Goal: Information Seeking & Learning: Learn about a topic

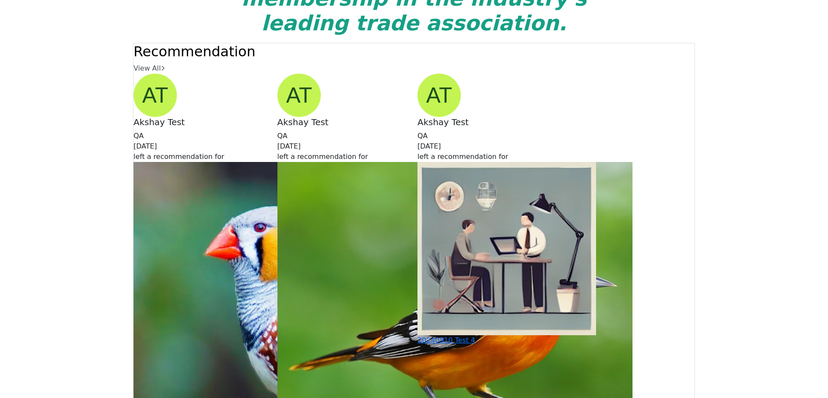
scroll to position [2117, 0]
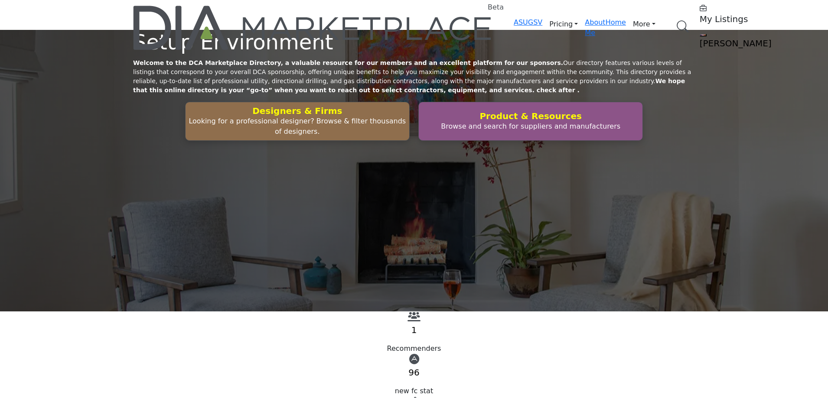
scroll to position [2514, 0]
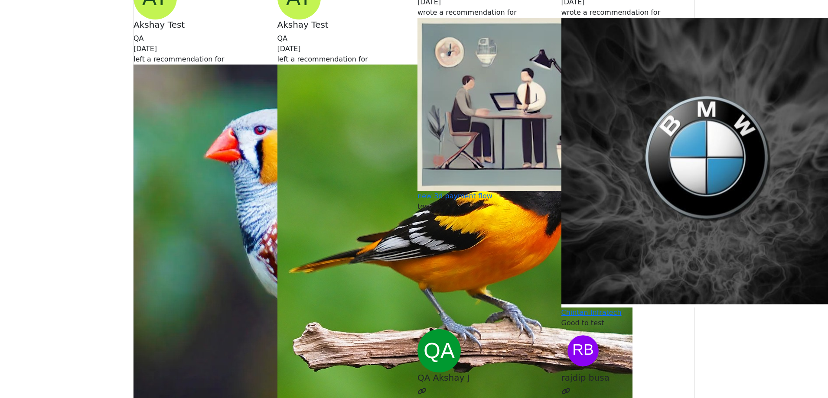
scroll to position [2558, 0]
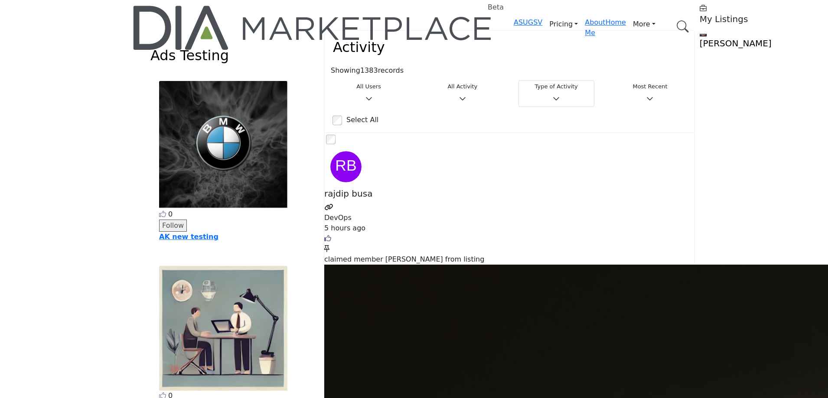
click at [456, 85] on button "All Activity" at bounding box center [462, 93] width 76 height 27
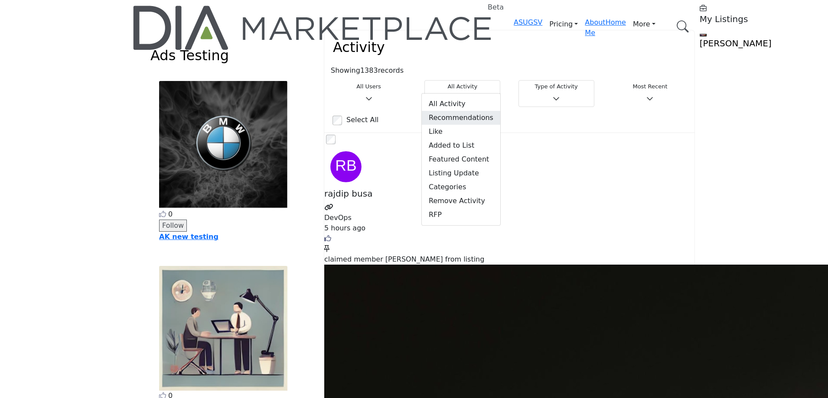
click at [451, 114] on span "Recommendations" at bounding box center [461, 118] width 78 height 14
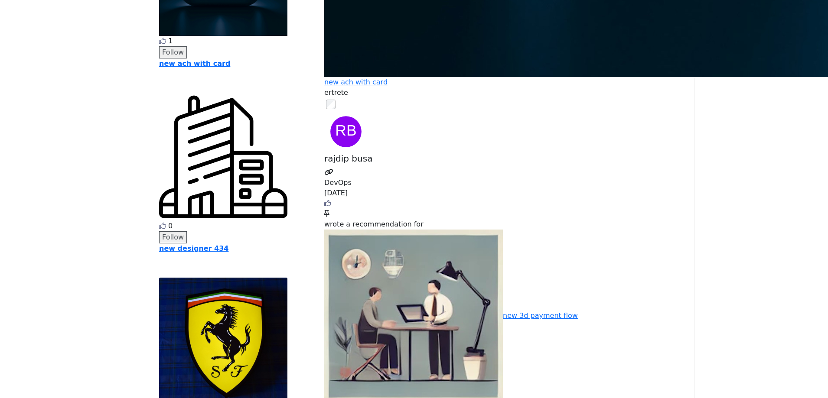
scroll to position [2904, 0]
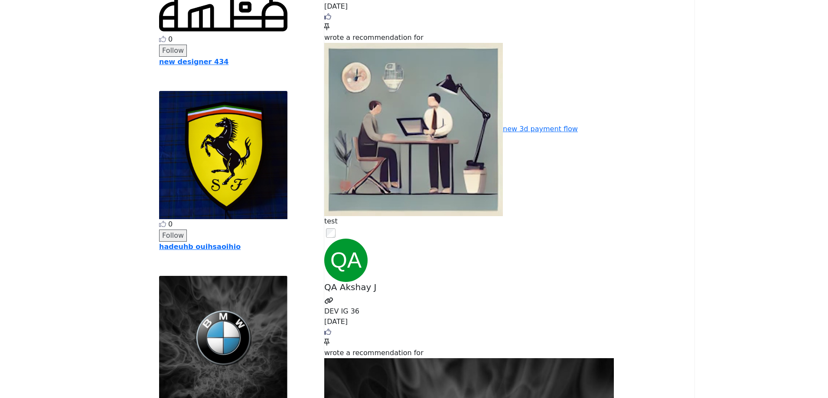
copy div "rajdip busa DevOps 4 months ago Click to Like this activity 0 0 recommended the…"
drag, startPoint x: 485, startPoint y: 245, endPoint x: 388, endPoint y: 236, distance: 97.1
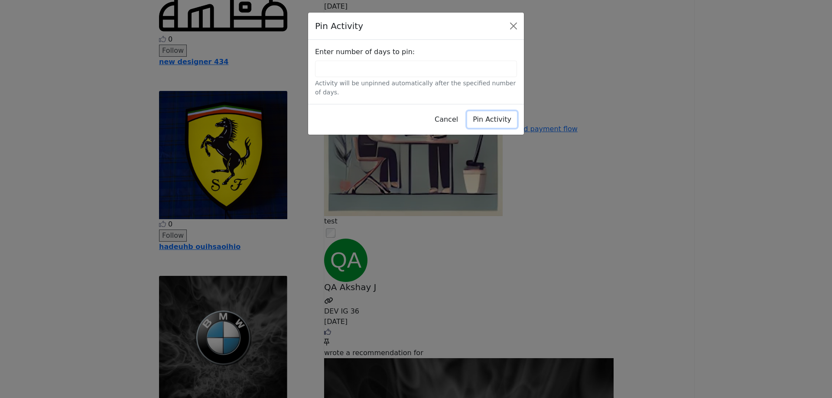
click at [486, 112] on button "Pin Activity" at bounding box center [492, 119] width 50 height 16
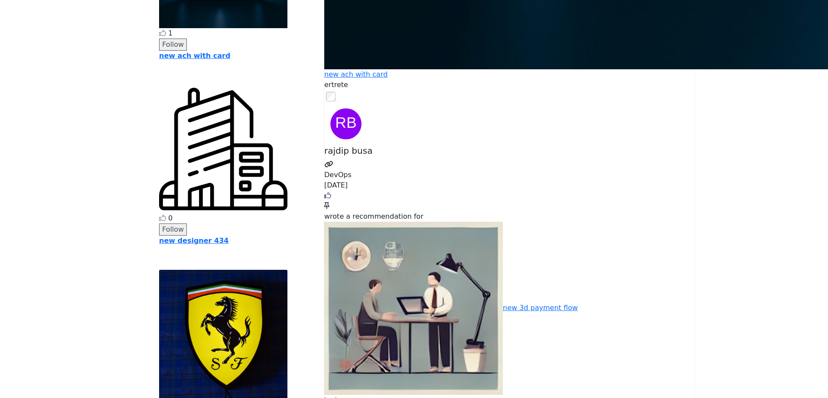
scroll to position [2601, 0]
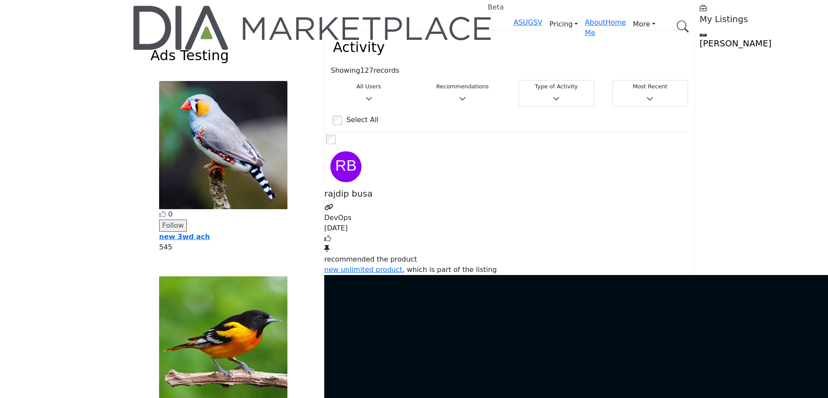
drag, startPoint x: 518, startPoint y: 297, endPoint x: 529, endPoint y: 350, distance: 53.9
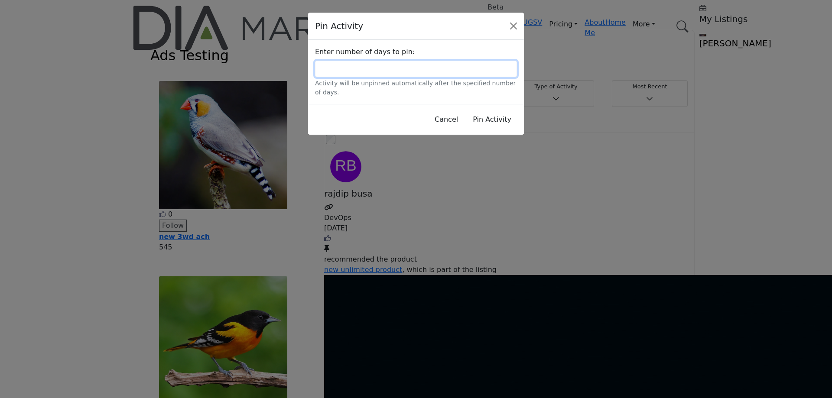
click at [403, 67] on input "**" at bounding box center [416, 69] width 202 height 16
click at [515, 24] on button "Close" at bounding box center [514, 26] width 14 height 14
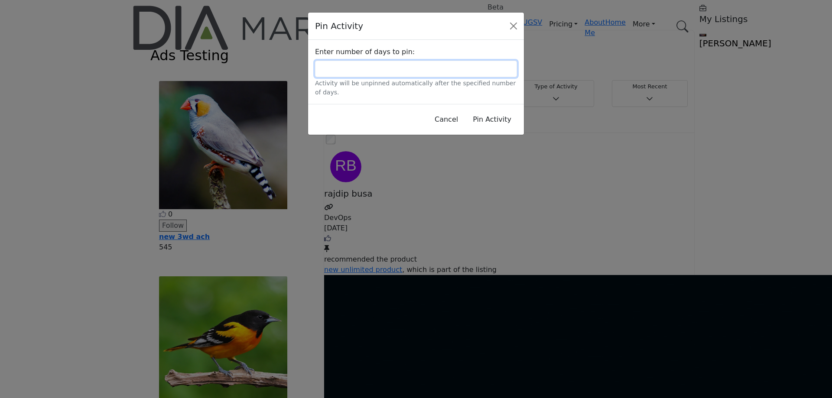
click at [339, 64] on input "**" at bounding box center [416, 69] width 202 height 16
click at [513, 21] on button "Close" at bounding box center [514, 26] width 14 height 14
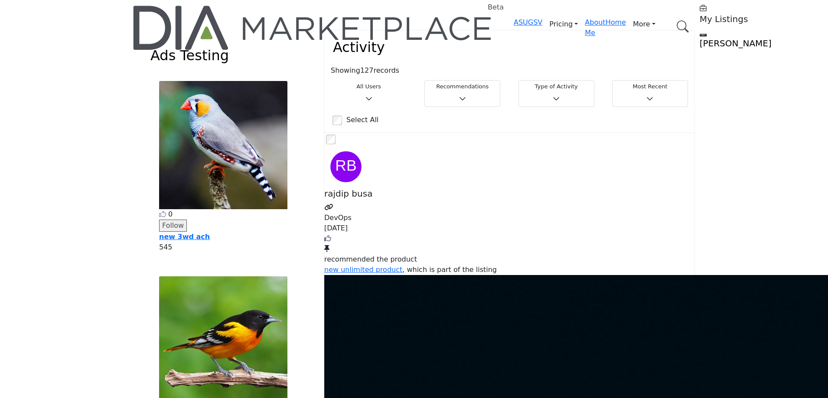
drag, startPoint x: 590, startPoint y: 126, endPoint x: 621, endPoint y: 127, distance: 31.2
click at [621, 189] on div "rajdip busa DevOps 4 months ago Click to Like this activity 0 0" at bounding box center [509, 222] width 370 height 66
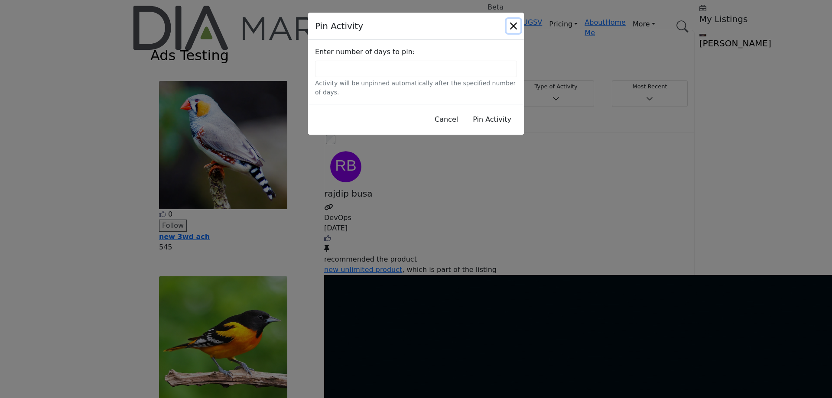
click at [515, 23] on button "Close" at bounding box center [514, 26] width 14 height 14
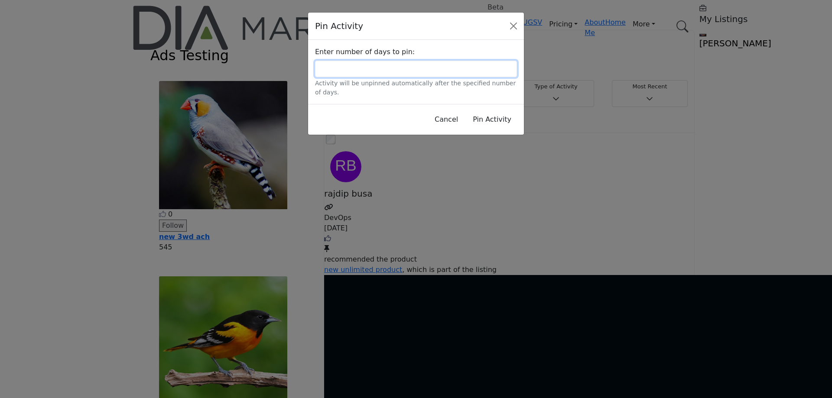
click at [348, 63] on input "**" at bounding box center [416, 69] width 202 height 16
drag, startPoint x: 348, startPoint y: 63, endPoint x: 262, endPoint y: 63, distance: 85.4
click at [262, 63] on div "Pin Activity Enter number of days to pin: ** Activity will be unpinned automati…" at bounding box center [416, 199] width 832 height 398
type input "*****"
click at [515, 21] on button "Close" at bounding box center [514, 26] width 14 height 14
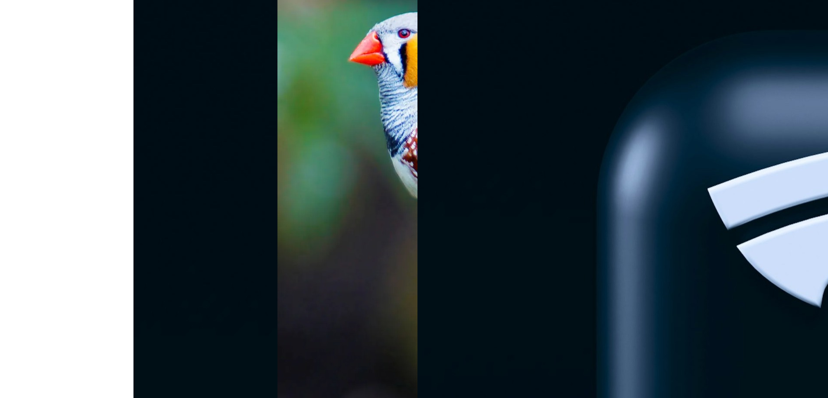
scroll to position [2601, 0]
drag, startPoint x: 290, startPoint y: 85, endPoint x: 187, endPoint y: 78, distance: 103.0
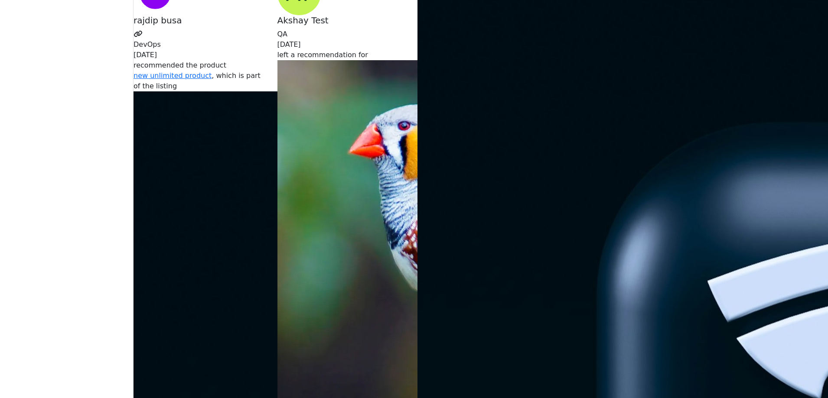
scroll to position [2471, 0]
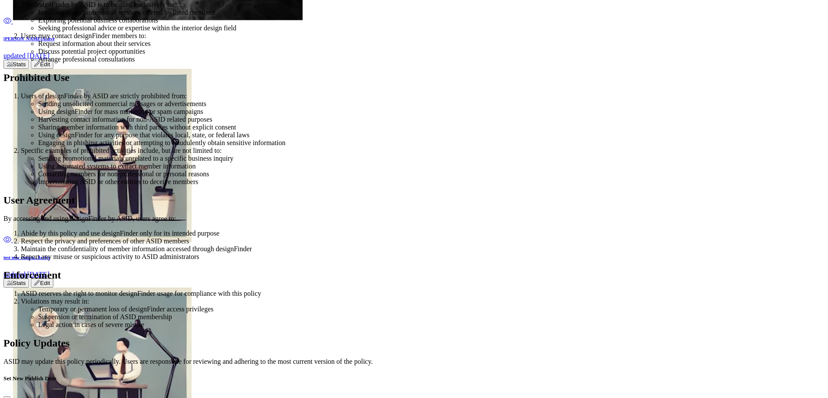
scroll to position [4092, 0]
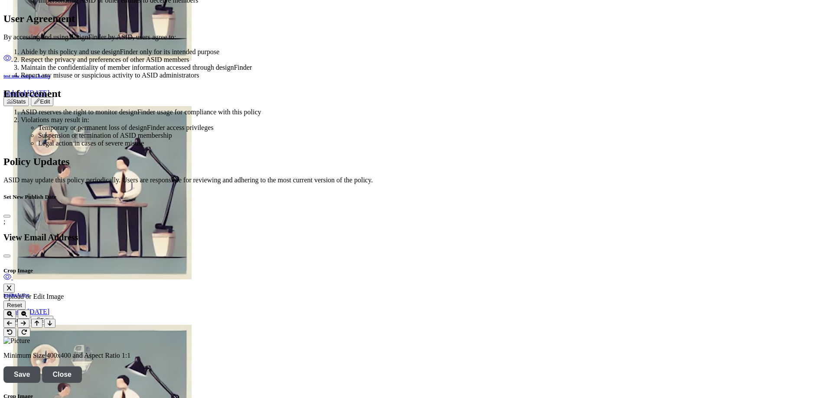
click at [0, 0] on div at bounding box center [0, 0] width 0 height 0
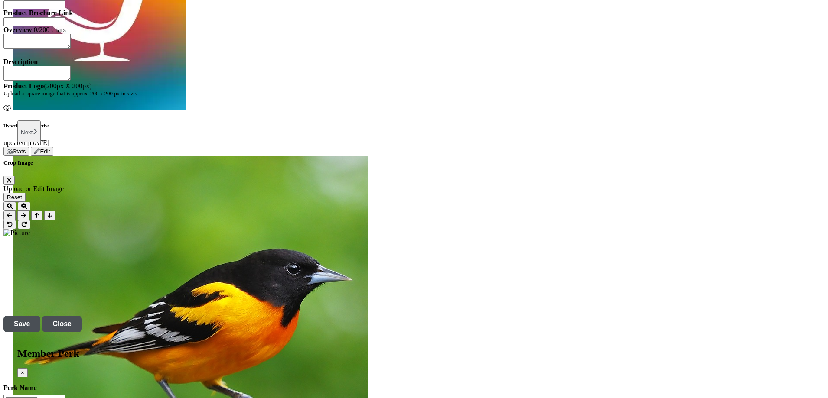
scroll to position [910, 0]
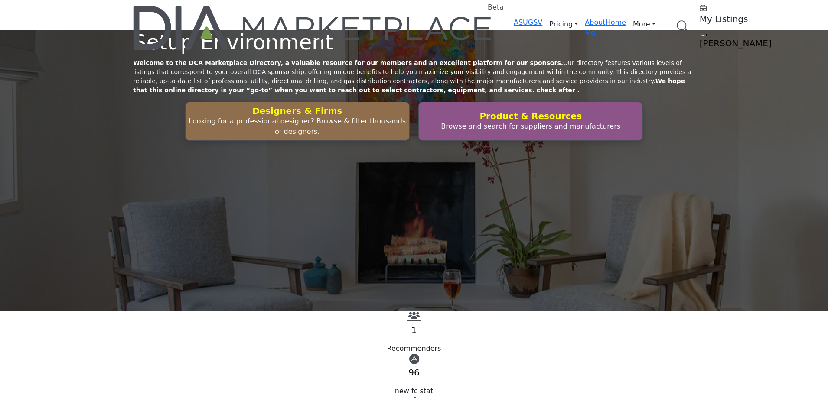
drag, startPoint x: 313, startPoint y: 84, endPoint x: 208, endPoint y: 27, distance: 120.0
click at [313, 84] on div "Setup Environment Welcome to the DCA Marketplace Directory, a valuable resource…" at bounding box center [414, 171] width 828 height 282
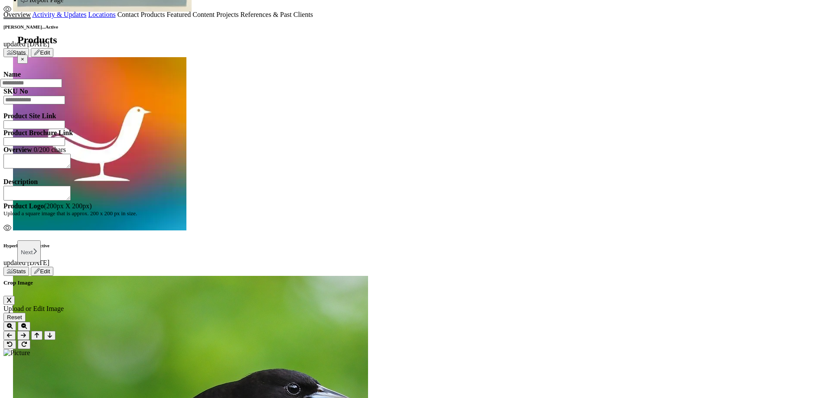
scroll to position [824, 0]
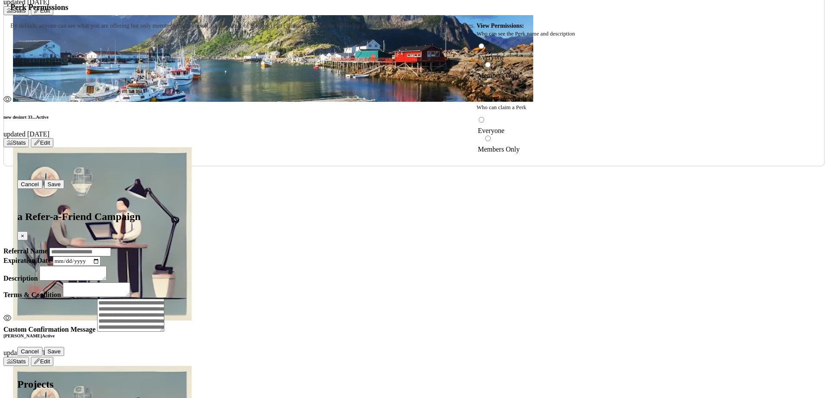
scroll to position [1387, 0]
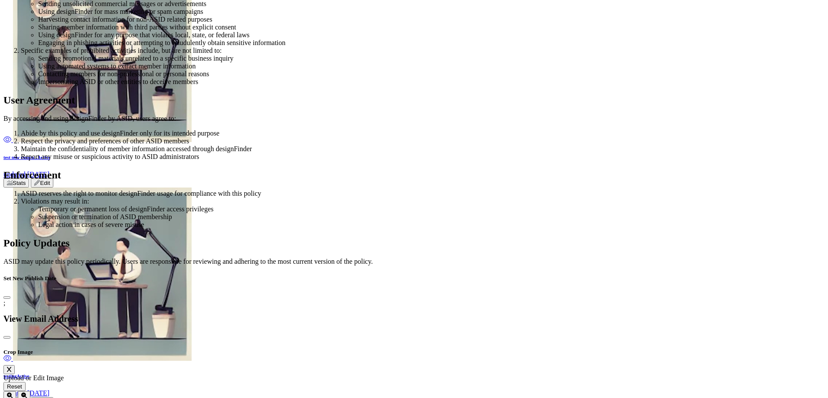
scroll to position [4092, 0]
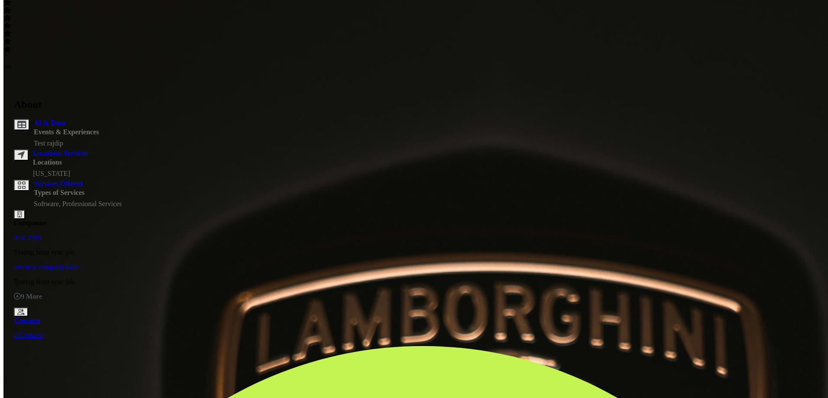
scroll to position [5757, 0]
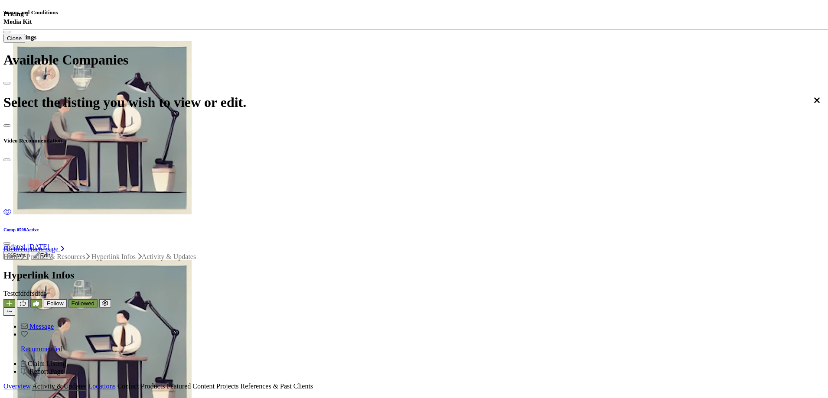
scroll to position [0, 0]
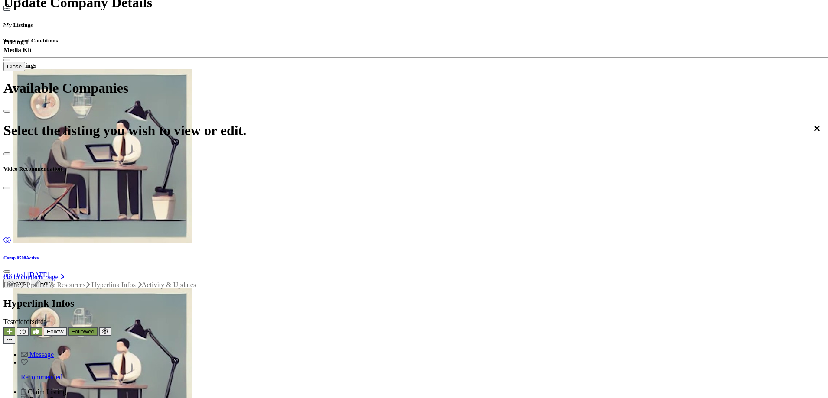
scroll to position [260, 0]
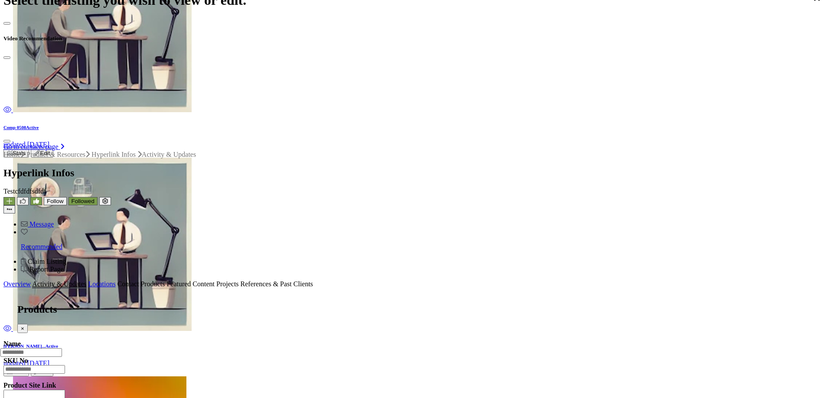
scroll to position [263, 0]
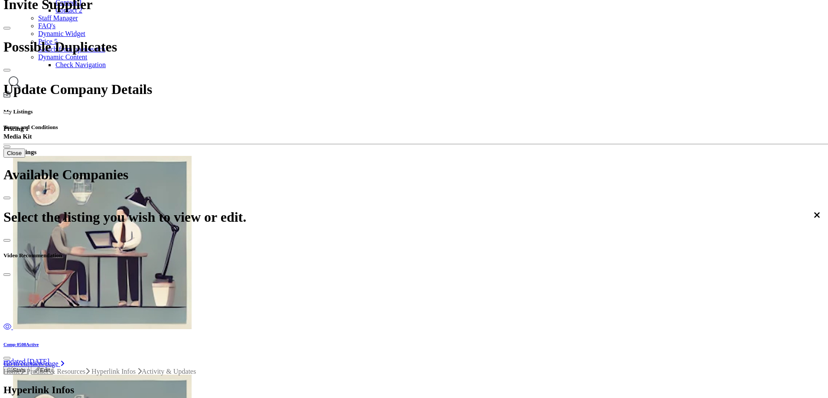
scroll to position [43, 0]
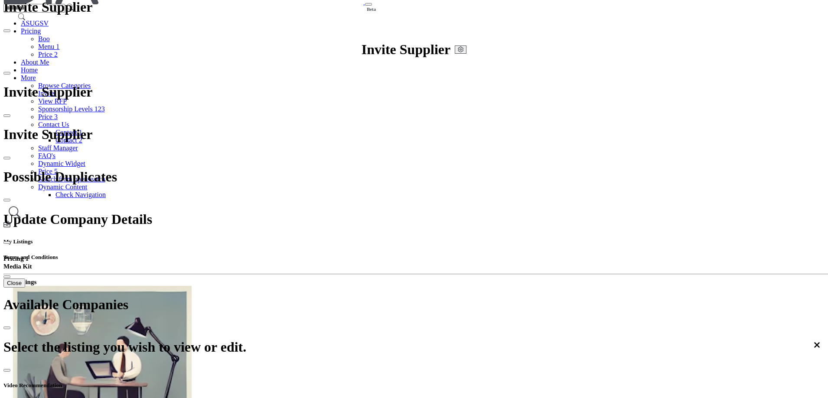
drag, startPoint x: 251, startPoint y: 111, endPoint x: 326, endPoint y: 113, distance: 75.4
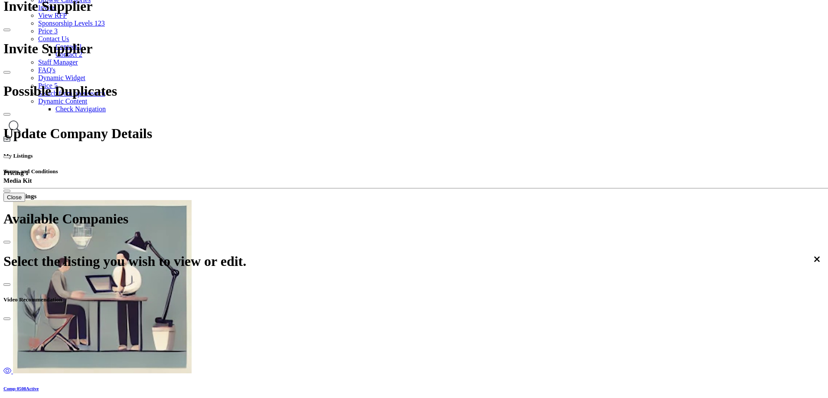
scroll to position [130, 0]
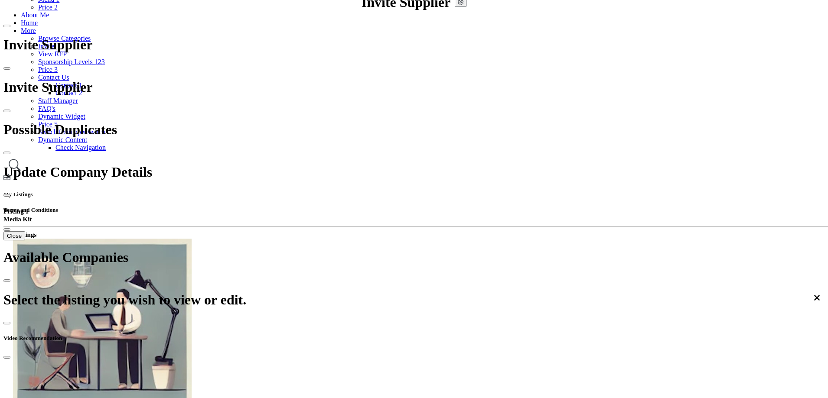
scroll to position [217, 0]
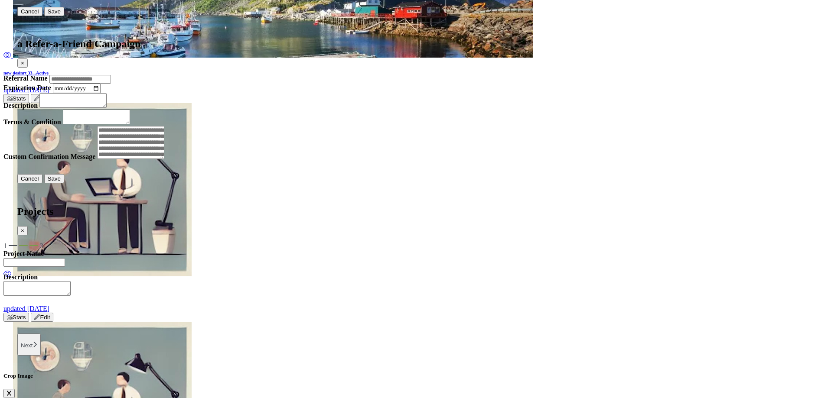
scroll to position [1344, 0]
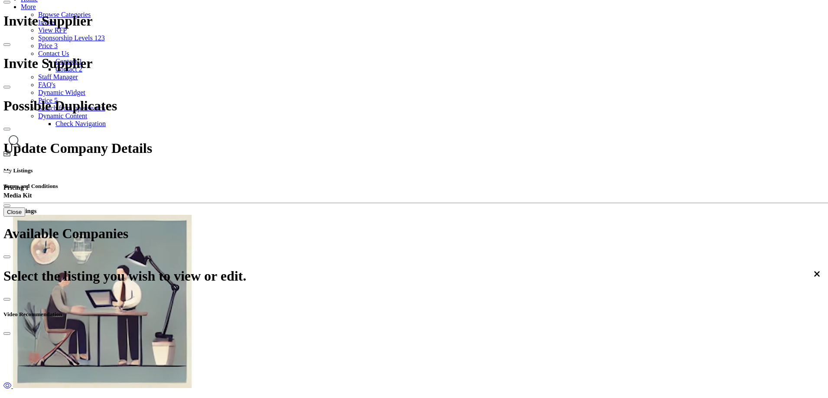
scroll to position [130, 0]
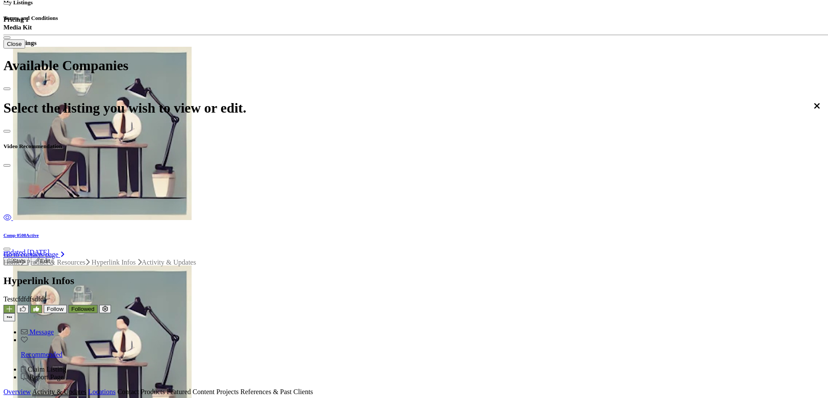
scroll to position [263, 0]
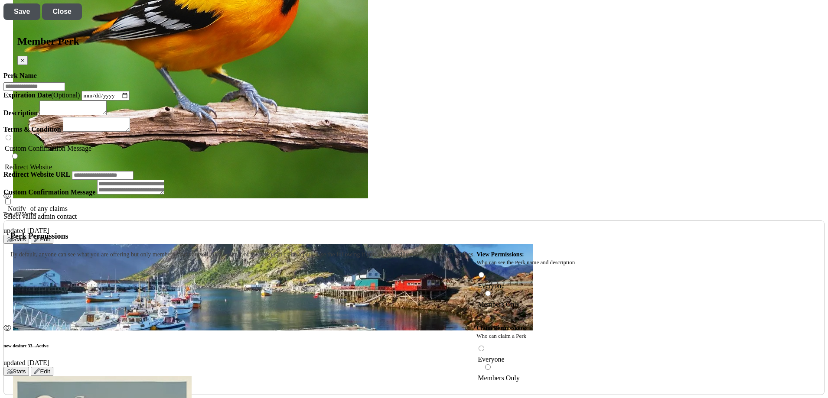
scroll to position [1127, 0]
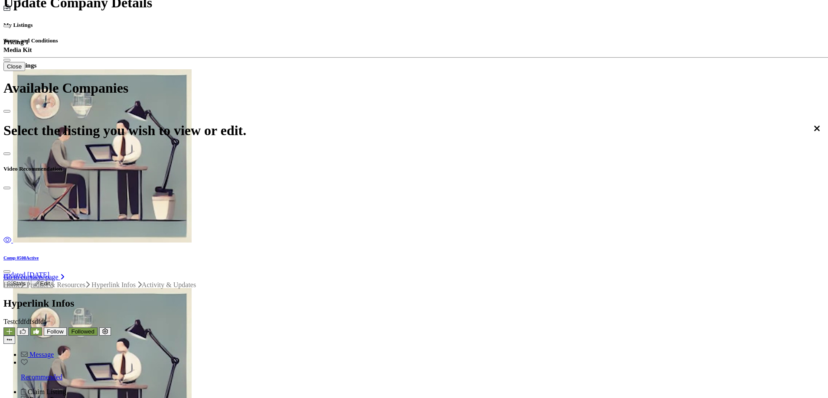
scroll to position [3, 0]
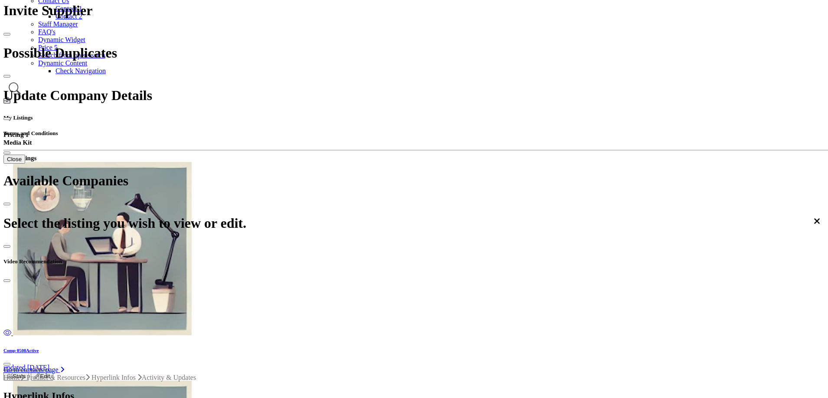
scroll to position [173, 0]
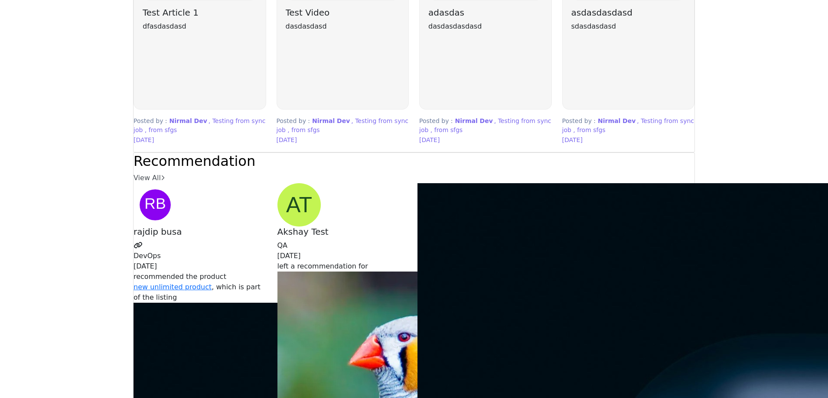
scroll to position [2297, 0]
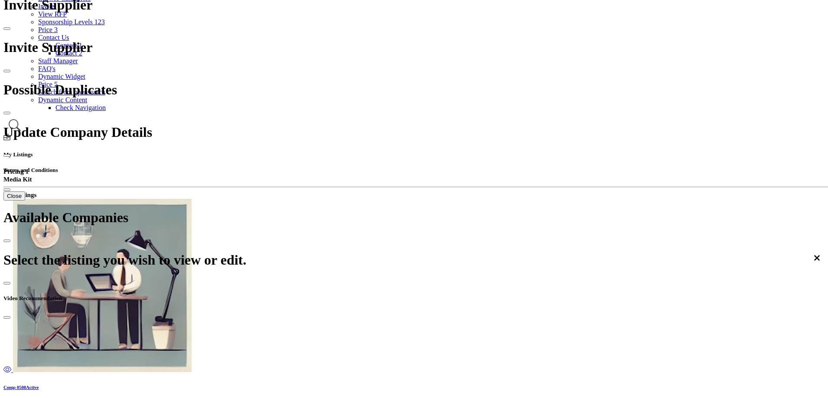
scroll to position [130, 0]
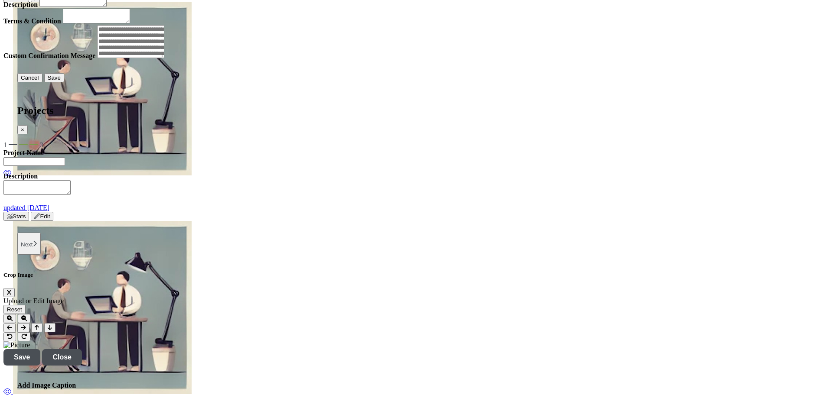
scroll to position [1647, 0]
